Goal: Task Accomplishment & Management: Complete application form

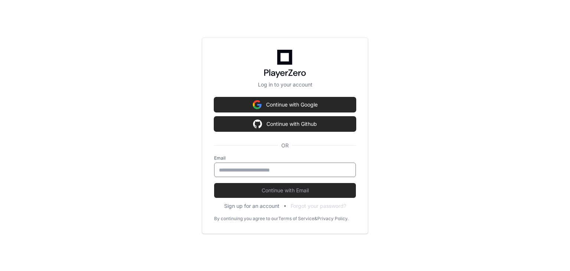
click at [250, 170] on input "email" at bounding box center [285, 169] width 132 height 7
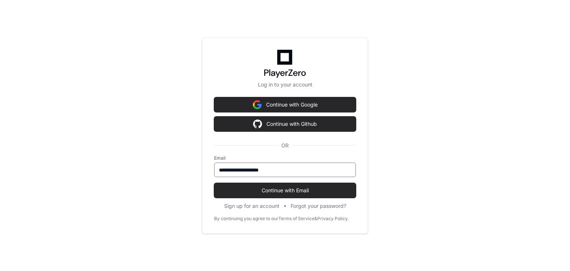
type input "**********"
click at [214, 183] on button "Continue with Email" at bounding box center [285, 190] width 142 height 15
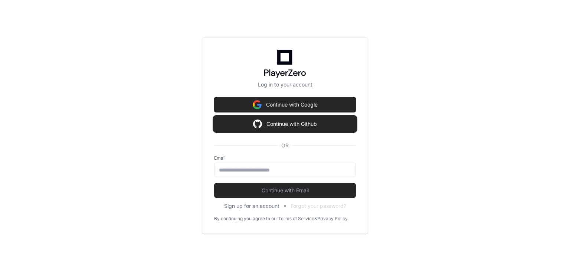
click at [256, 128] on img at bounding box center [257, 124] width 9 height 15
